Goal: Task Accomplishment & Management: Manage account settings

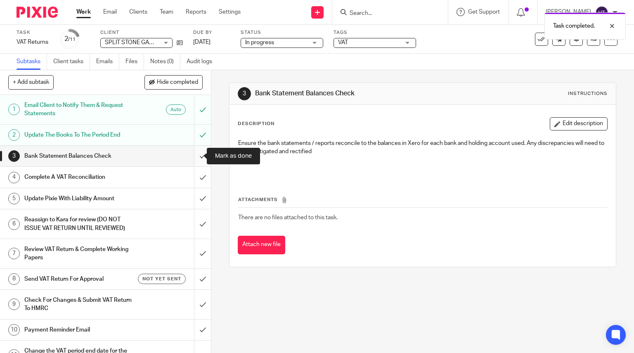
click at [194, 152] on input "submit" at bounding box center [105, 156] width 211 height 21
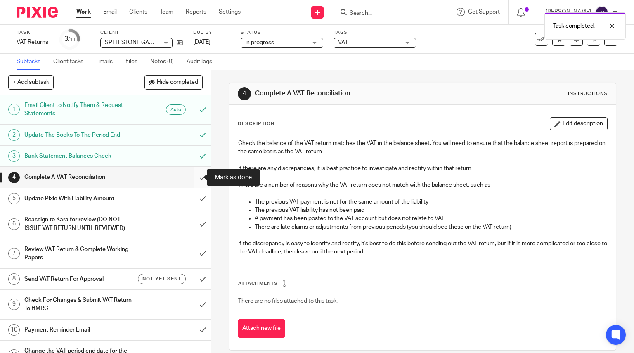
click at [194, 178] on input "submit" at bounding box center [105, 177] width 211 height 21
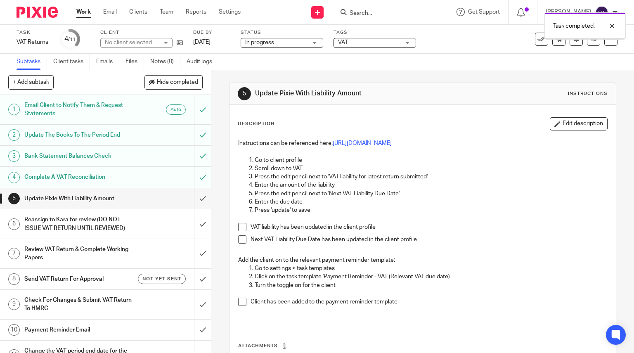
click at [161, 63] on link "Notes (0)" at bounding box center [165, 62] width 30 height 16
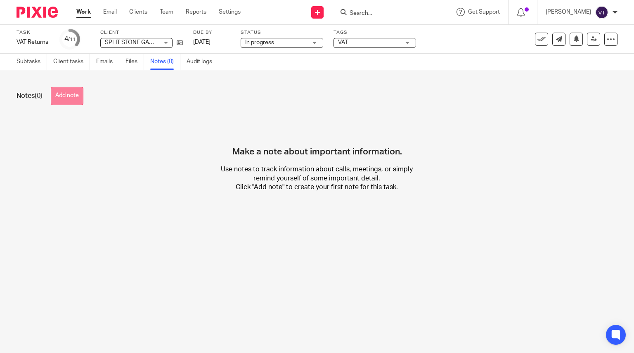
click at [76, 100] on button "Add note" at bounding box center [67, 96] width 33 height 19
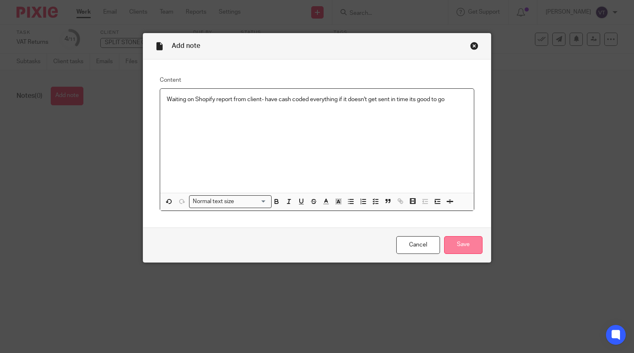
click at [478, 252] on input "Save" at bounding box center [463, 245] width 38 height 18
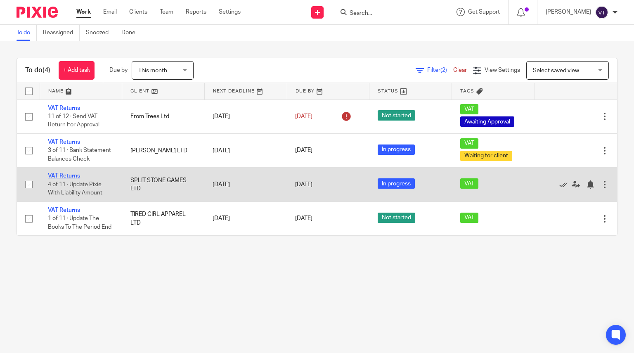
click at [66, 177] on link "VAT Returns" at bounding box center [64, 176] width 32 height 6
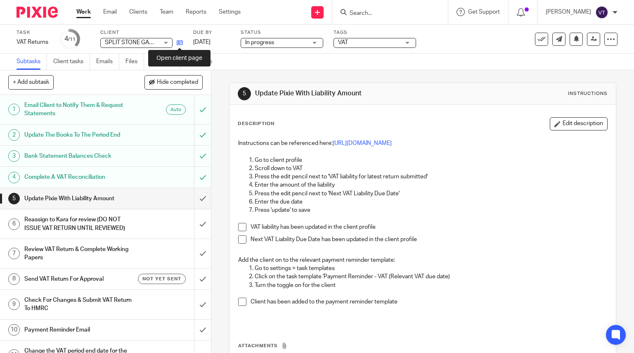
click at [179, 43] on icon at bounding box center [180, 43] width 6 height 6
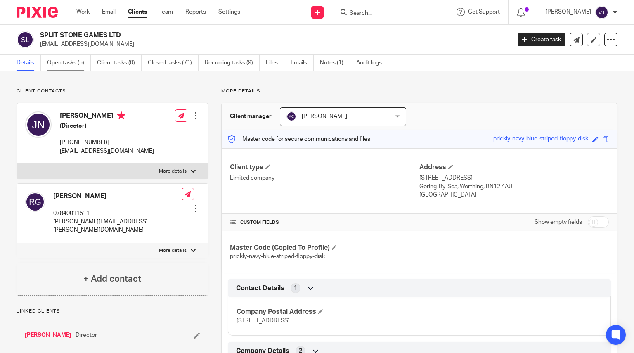
click at [67, 62] on link "Open tasks (5)" at bounding box center [69, 63] width 44 height 16
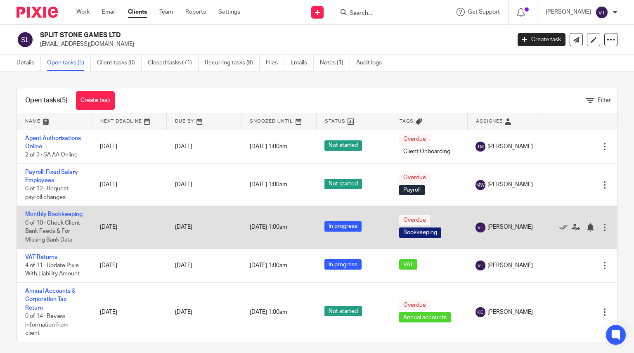
click at [39, 228] on td "Monthly Bookkeeping 0 of 10 · Check Client Bank Feeds & For Missing Bank Data" at bounding box center [54, 227] width 75 height 43
click at [38, 217] on link "Monthly Bookkeeping" at bounding box center [53, 214] width 57 height 6
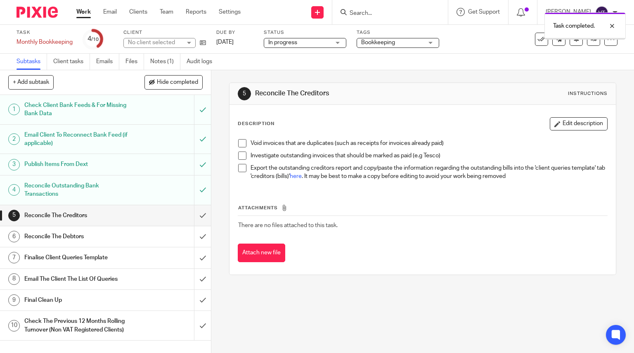
click at [194, 216] on input "submit" at bounding box center [105, 215] width 211 height 21
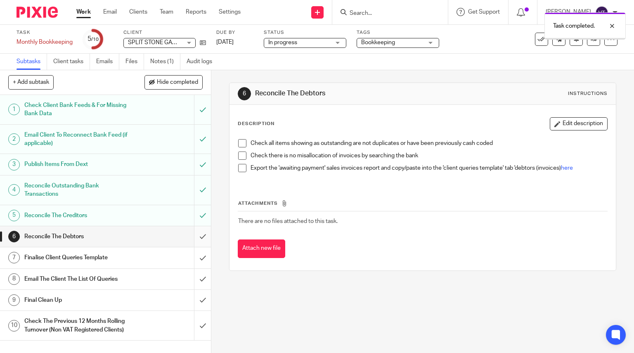
click at [196, 237] on input "submit" at bounding box center [105, 236] width 211 height 21
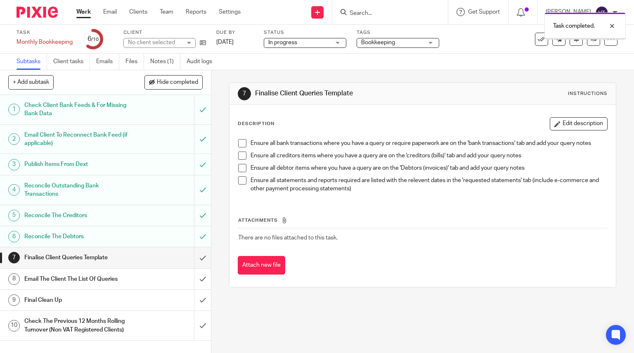
click at [194, 257] on input "submit" at bounding box center [105, 257] width 211 height 21
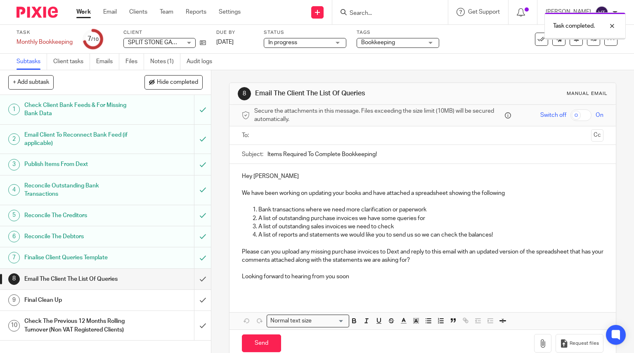
click at [194, 279] on input "submit" at bounding box center [105, 279] width 211 height 21
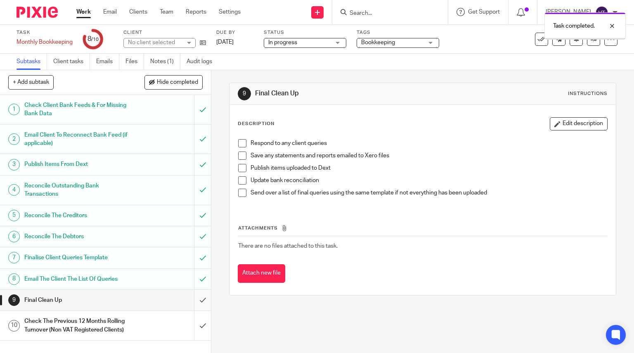
click at [195, 299] on input "submit" at bounding box center [105, 300] width 211 height 21
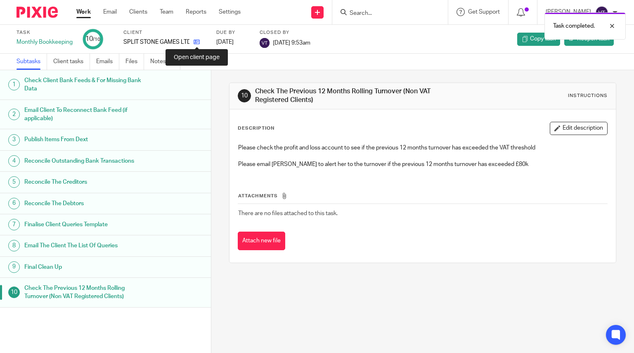
click at [197, 42] on icon at bounding box center [197, 42] width 6 height 6
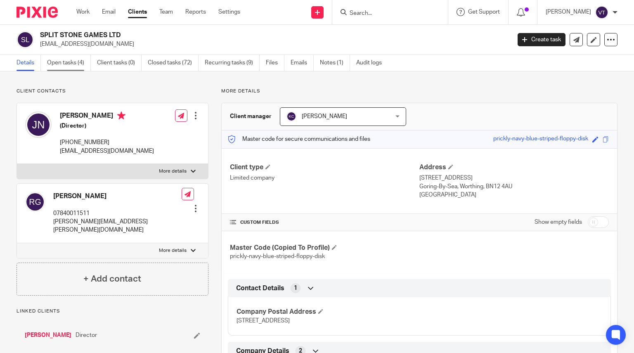
click at [73, 62] on link "Open tasks (4)" at bounding box center [69, 63] width 44 height 16
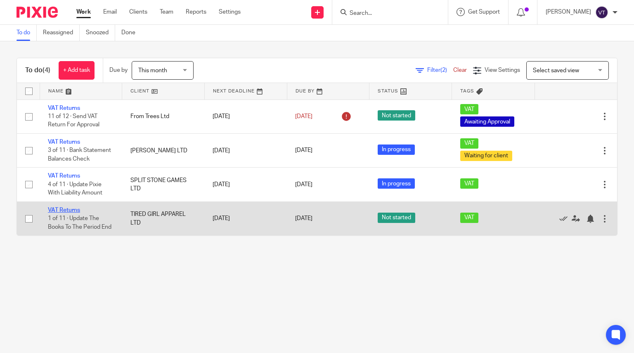
click at [71, 209] on link "VAT Returns" at bounding box center [64, 210] width 32 height 6
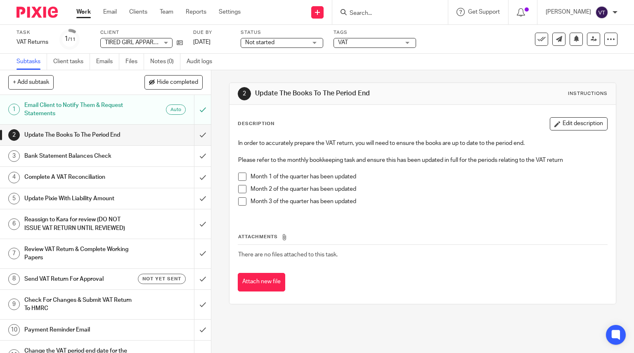
click at [284, 50] on div "Task VAT Returns Save VAT Returns 1 /11 Client TIRED GIRL APPAREL LTD TIRED GIR…" at bounding box center [317, 39] width 634 height 29
click at [285, 45] on span "Not started" at bounding box center [276, 42] width 62 height 9
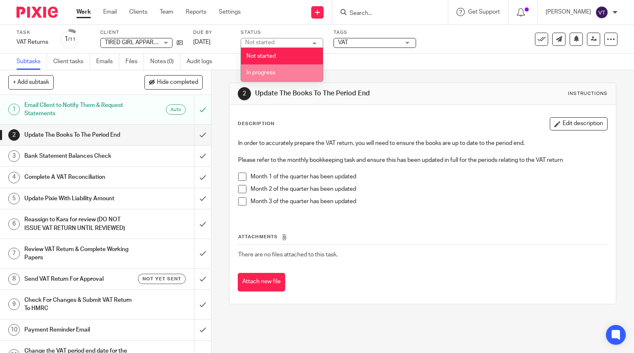
click at [287, 74] on li "In progress" at bounding box center [282, 72] width 82 height 17
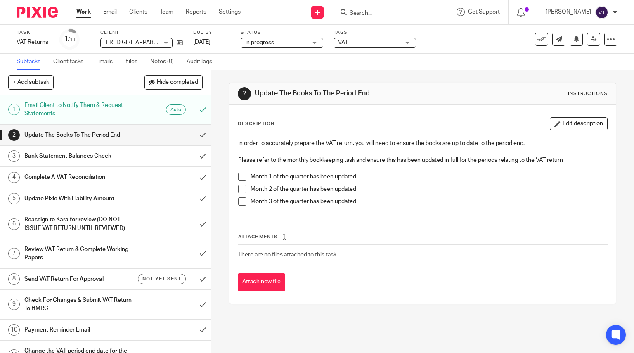
click at [164, 41] on div "TIRED GIRL APPAREL LTD TIRED GIRL APPAREL LTD" at bounding box center [136, 43] width 72 height 10
click at [297, 62] on div "Subtasks Client tasks Emails Files Notes (0) Audit logs" at bounding box center [317, 62] width 634 height 17
click at [178, 43] on icon at bounding box center [180, 43] width 6 height 6
click at [165, 44] on div "TIRED GIRL APPAREL LTD TIRED GIRL APPAREL LTD" at bounding box center [136, 43] width 72 height 10
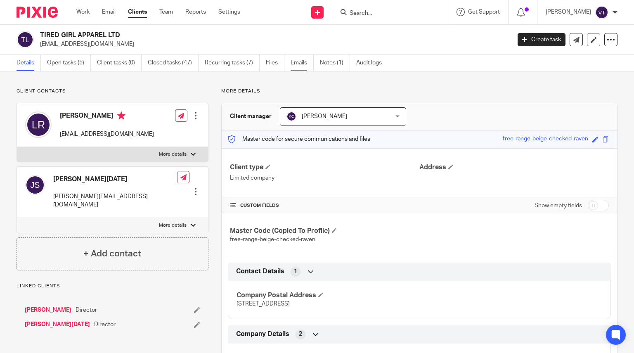
click at [313, 60] on link "Emails" at bounding box center [302, 63] width 23 height 16
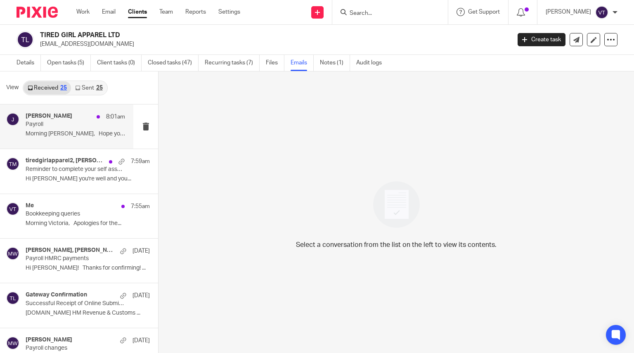
click at [55, 126] on p "Payroll" at bounding box center [66, 124] width 80 height 7
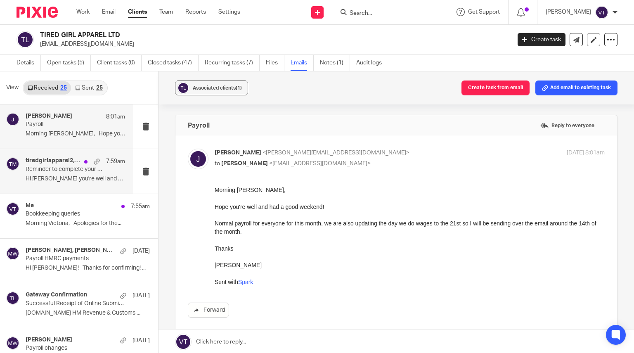
click at [56, 170] on p "Reminder to complete your self assessment form" at bounding box center [66, 169] width 80 height 7
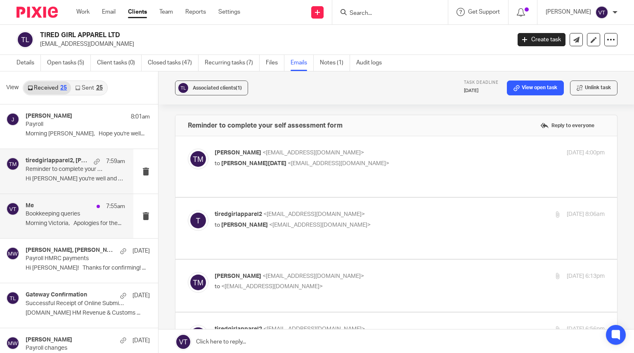
click at [61, 215] on p "Bookkeeping queries" at bounding box center [66, 214] width 80 height 7
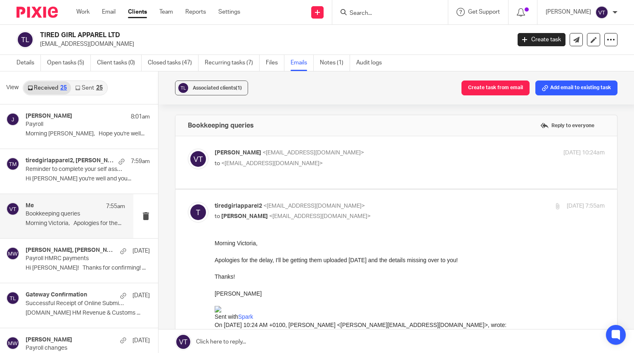
click at [368, 170] on div "Victoria Thorpe <victoria@karaccounts.com> to <tiredgirlapparel2@gmail.com> 30 …" at bounding box center [396, 163] width 417 height 28
click at [504, 163] on div "Victoria Thorpe <victoria@karaccounts.com> to <tiredgirlapparel2@gmail.com> 30 …" at bounding box center [410, 159] width 390 height 21
checkbox input "true"
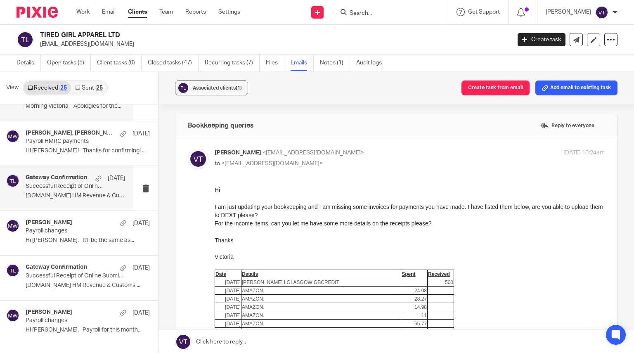
scroll to position [124, 0]
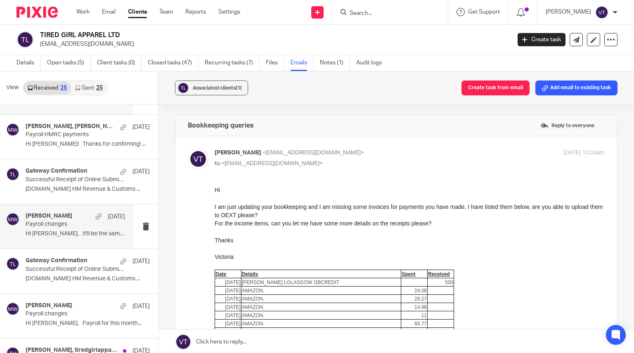
click at [69, 217] on div "Michaela Webb 26 Jul" at bounding box center [76, 217] width 100 height 8
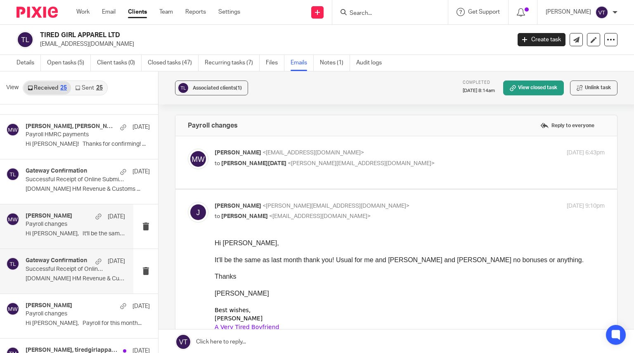
scroll to position [0, 0]
click at [82, 265] on div "Gateway Confirmation 27 Jun" at bounding box center [76, 261] width 100 height 8
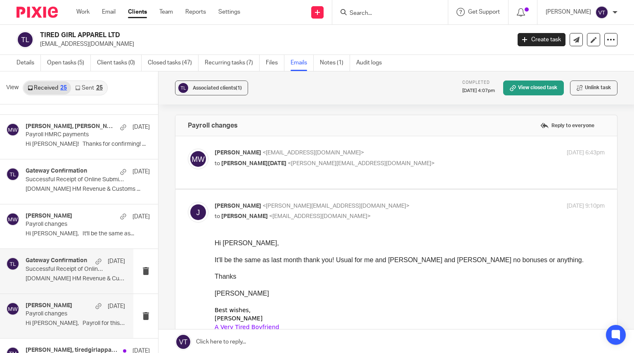
click at [65, 308] on h4 "Michaela Webb" at bounding box center [49, 305] width 47 height 7
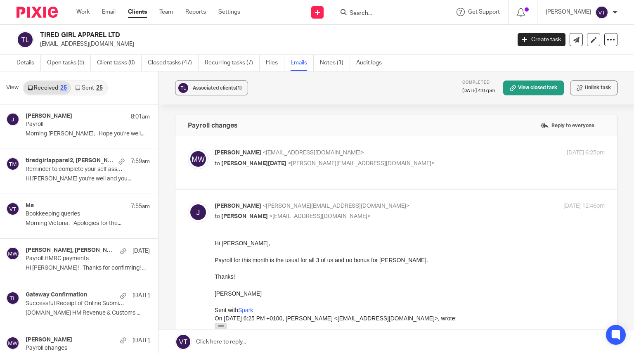
click at [87, 85] on link "Sent 25" at bounding box center [89, 87] width 36 height 13
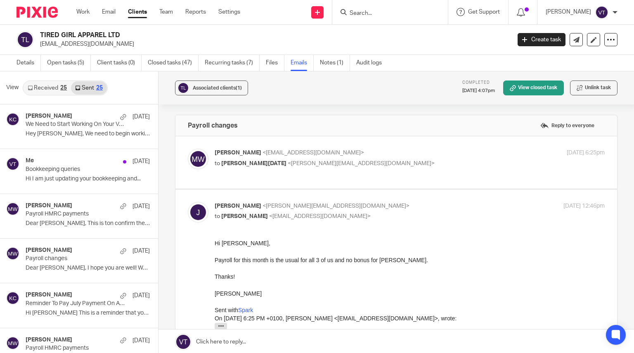
scroll to position [1, 0]
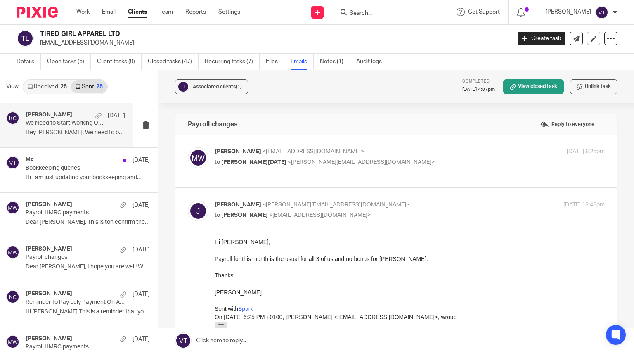
click at [54, 127] on div "Kara Curtayne 1 Aug We Need to Start Working On Your VAT Return Hey Louise, We …" at bounding box center [76, 126] width 100 height 28
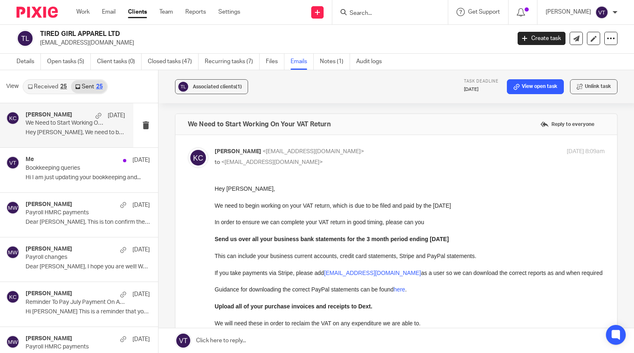
scroll to position [0, 0]
click at [49, 88] on link "Received 25" at bounding box center [47, 86] width 47 height 13
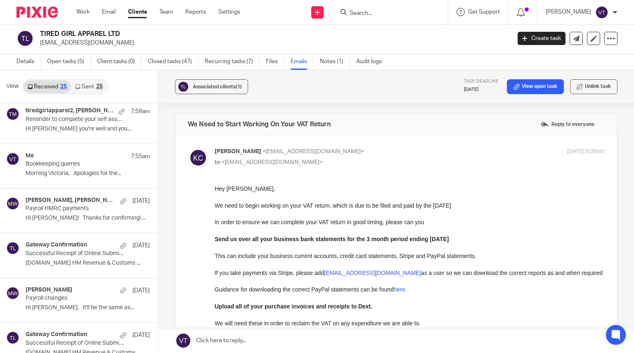
scroll to position [27, 0]
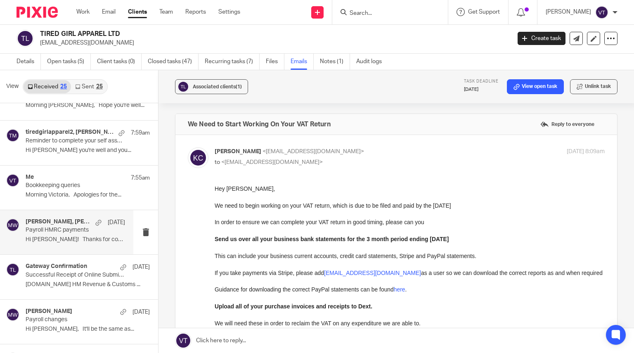
click at [55, 231] on p "Payroll HMRC payments" at bounding box center [66, 230] width 80 height 7
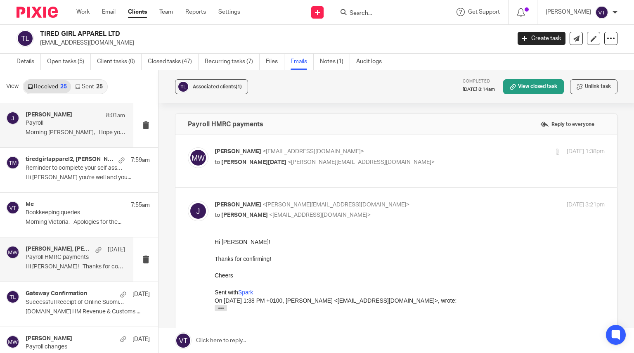
scroll to position [0, 0]
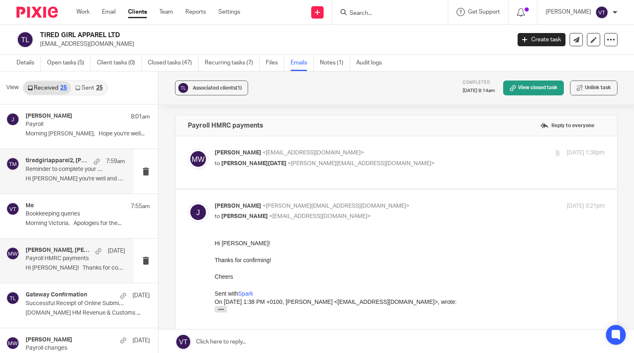
click at [36, 166] on p "Reminder to complete your self assessment form" at bounding box center [66, 169] width 80 height 7
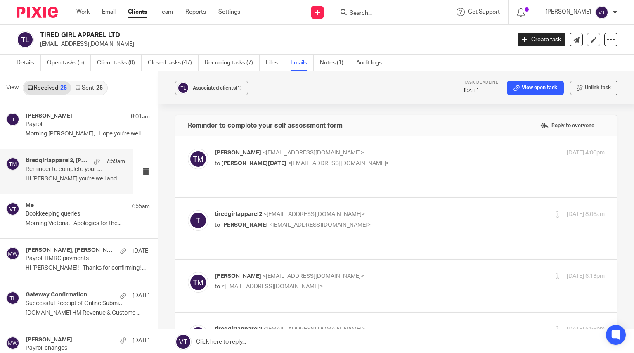
click at [76, 168] on p "Reminder to complete your self assessment form" at bounding box center [66, 169] width 80 height 7
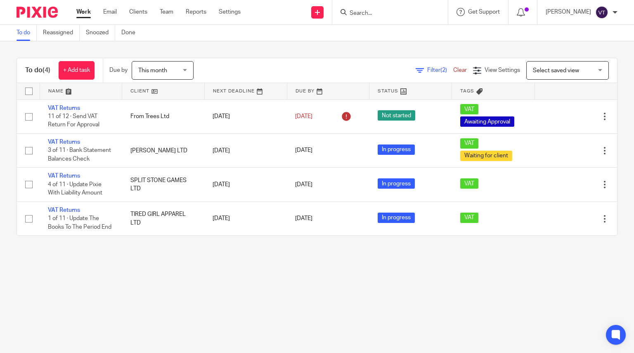
click at [368, 15] on input "Search" at bounding box center [386, 13] width 74 height 7
type input "split"
click at [401, 21] on div "split" at bounding box center [390, 12] width 116 height 24
click at [391, 17] on input "split" at bounding box center [386, 13] width 74 height 7
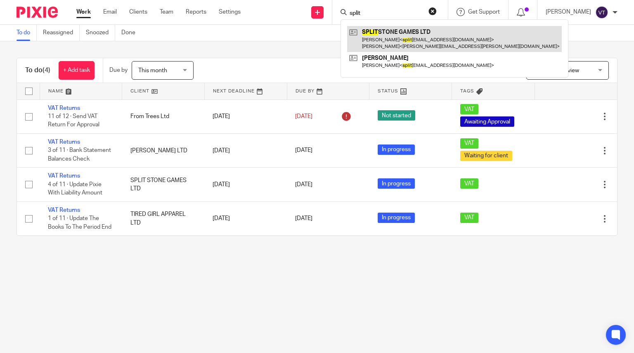
click at [402, 40] on link at bounding box center [454, 39] width 215 height 26
click at [400, 38] on link at bounding box center [454, 39] width 215 height 26
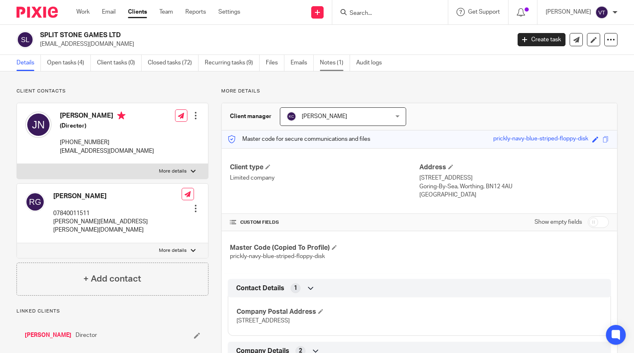
click at [332, 63] on link "Notes (1)" at bounding box center [335, 63] width 30 height 16
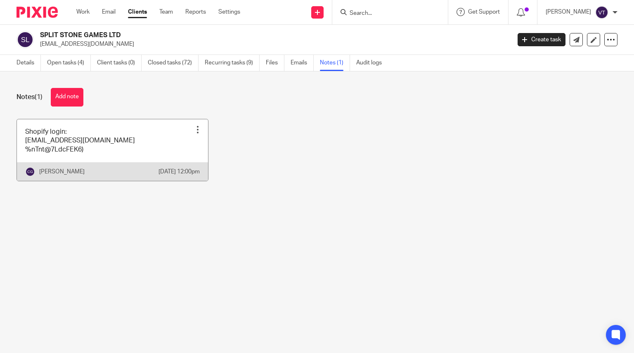
click at [72, 143] on link at bounding box center [112, 150] width 191 height 62
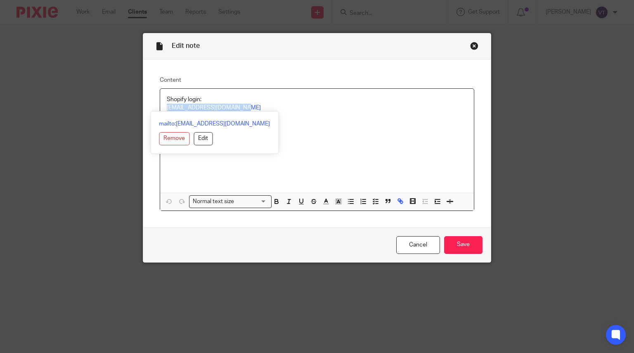
drag, startPoint x: 254, startPoint y: 109, endPoint x: 138, endPoint y: 110, distance: 115.6
click at [138, 110] on div "Edit note Content Shopify login: [EMAIL_ADDRESS][DOMAIN_NAME] %nTnt@7LdcFEK6) N…" at bounding box center [317, 176] width 634 height 353
copy link "[EMAIL_ADDRESS][DOMAIN_NAME]"
drag, startPoint x: 5, startPoint y: 101, endPoint x: 39, endPoint y: 105, distance: 34.5
click at [5, 101] on div "Edit note Content Shopify login: [EMAIL_ADDRESS][DOMAIN_NAME] %nTnt@7LdcFEK6) N…" at bounding box center [317, 176] width 634 height 353
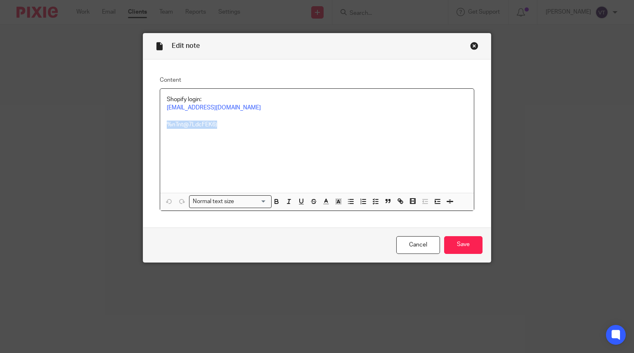
drag, startPoint x: 218, startPoint y: 123, endPoint x: 139, endPoint y: 121, distance: 78.9
click at [139, 121] on div "Edit note Content Shopify login: [EMAIL_ADDRESS][DOMAIN_NAME] %nTnt@7LdcFEK6) N…" at bounding box center [317, 176] width 634 height 353
copy p "%nTnt@7LdcFEK6)"
